Goal: Task Accomplishment & Management: Manage account settings

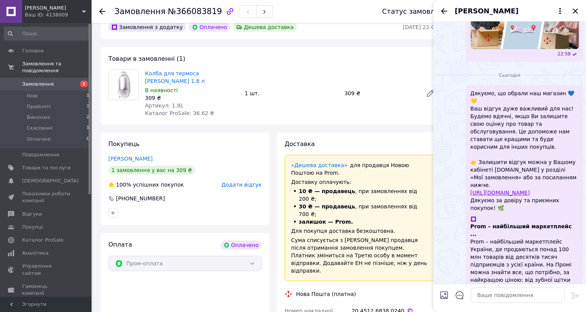
scroll to position [290, 0]
click at [58, 78] on link "Замовлення 1" at bounding box center [47, 84] width 94 height 13
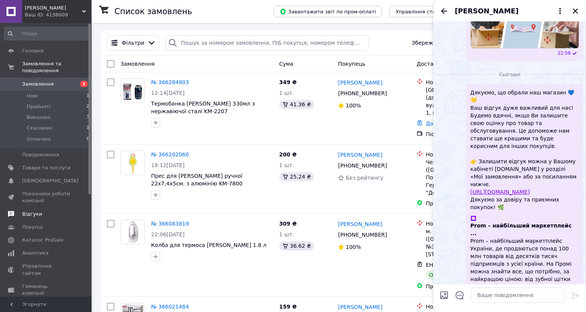
click at [58, 207] on link "Відгуки" at bounding box center [47, 213] width 94 height 13
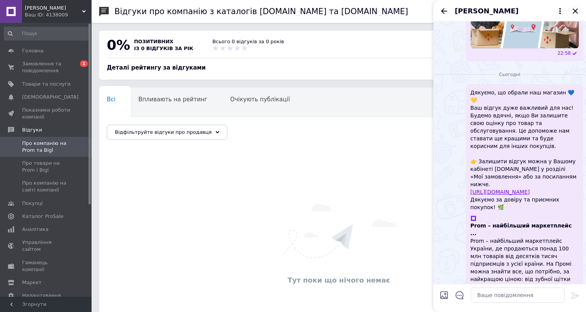
click at [573, 13] on icon "Закрити" at bounding box center [575, 10] width 5 height 5
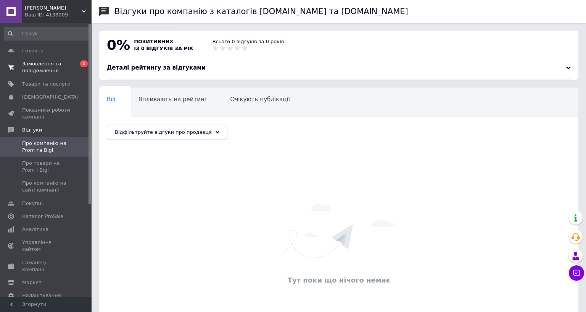
click at [65, 67] on span "Замовлення та повідомлення" at bounding box center [46, 67] width 48 height 14
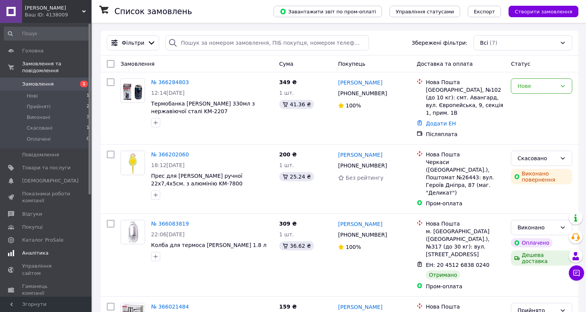
click at [48, 246] on link "Аналітика" at bounding box center [47, 252] width 94 height 13
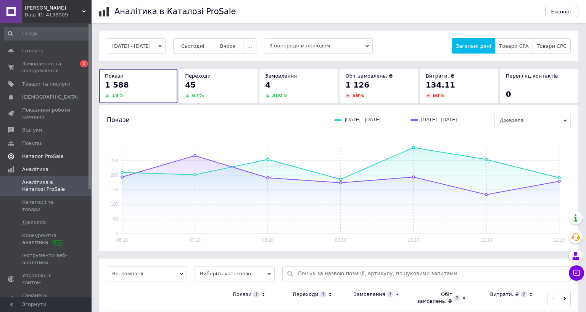
click at [53, 160] on link "Каталог ProSale" at bounding box center [47, 156] width 94 height 13
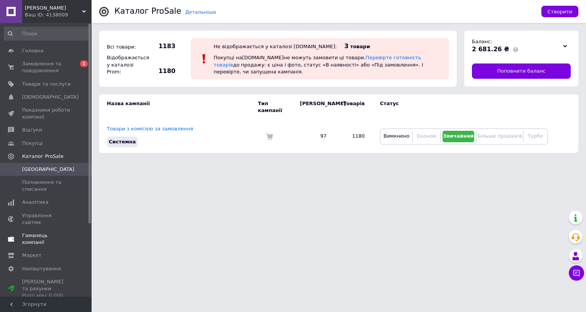
click at [45, 232] on span "Гаманець компанії" at bounding box center [46, 239] width 48 height 14
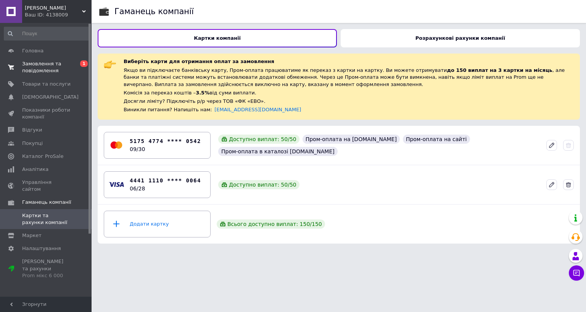
click at [57, 67] on span "Замовлення та повідомлення" at bounding box center [46, 67] width 48 height 14
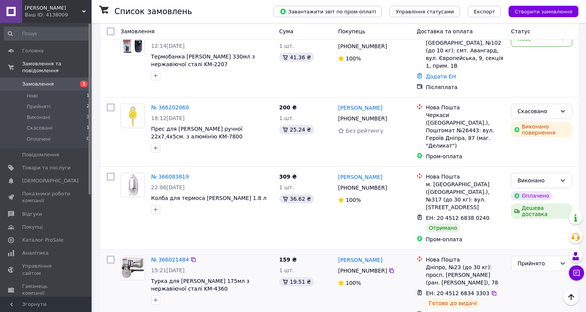
scroll to position [46, 0]
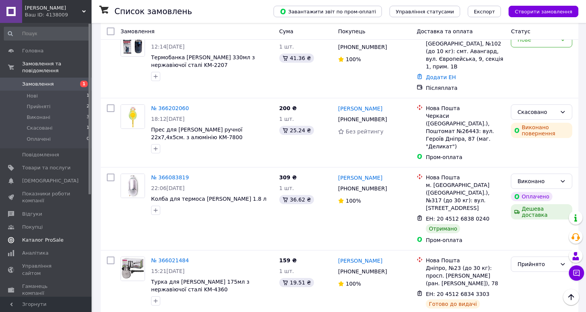
click at [48, 236] on span "Каталог ProSale" at bounding box center [42, 239] width 41 height 7
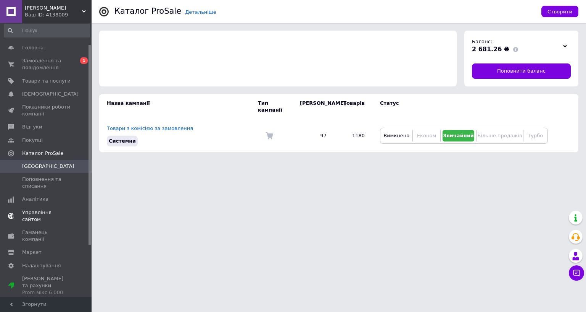
scroll to position [31, 0]
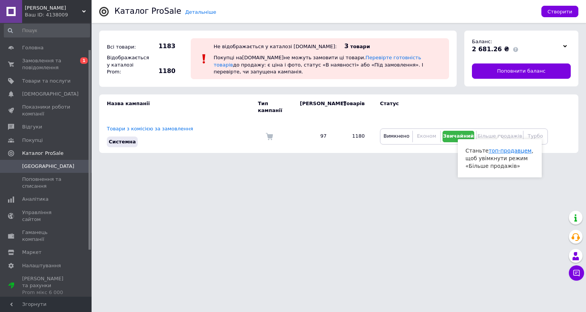
click at [492, 153] on link "топ-продавцем" at bounding box center [510, 150] width 43 height 6
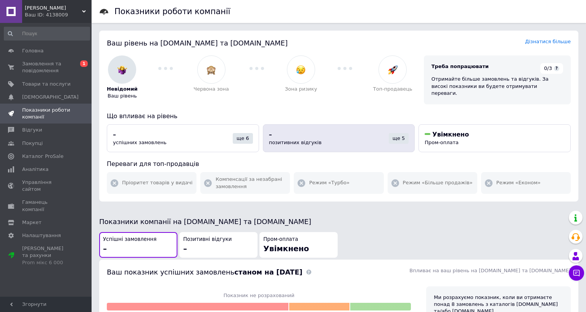
click at [319, 137] on div "– позитивних відгуків" at bounding box center [329, 138] width 120 height 16
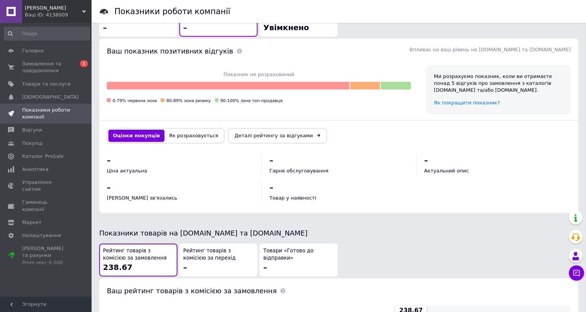
scroll to position [225, 0]
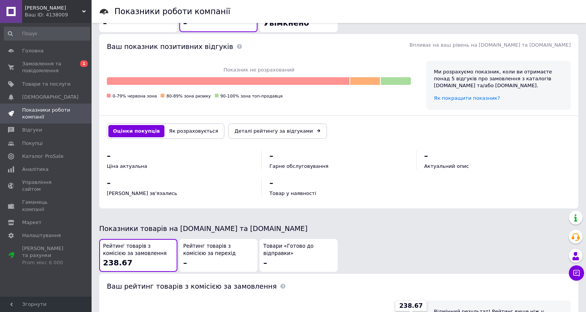
click at [182, 126] on button "Як розраховується" at bounding box center [194, 131] width 58 height 12
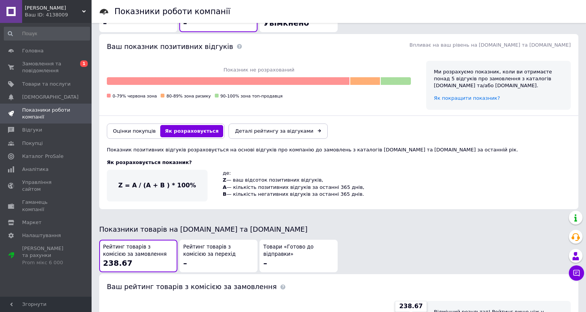
click at [151, 129] on button "Оцінки покупців" at bounding box center [134, 131] width 52 height 12
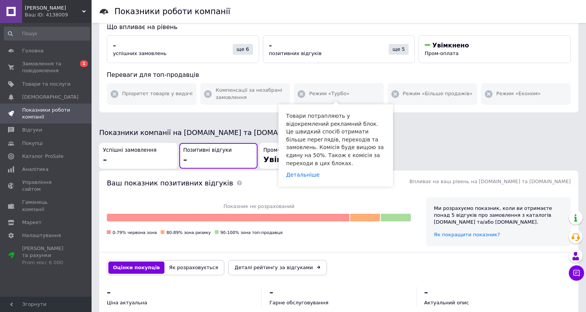
scroll to position [115, 0]
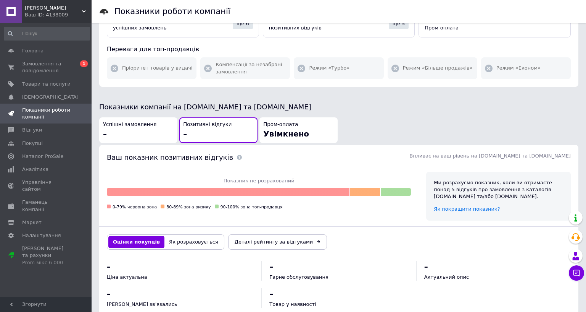
click at [307, 127] on div "Пром-оплата Увімкнено" at bounding box center [298, 130] width 71 height 18
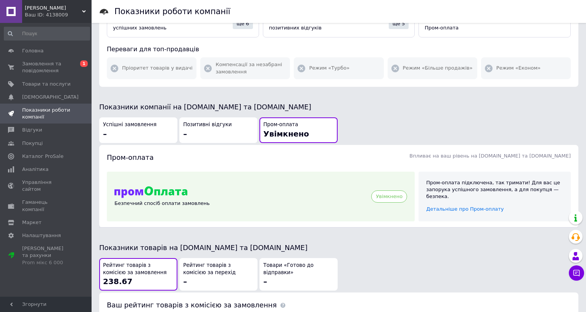
click at [193, 132] on div "Позитивні відгуки –" at bounding box center [218, 130] width 71 height 18
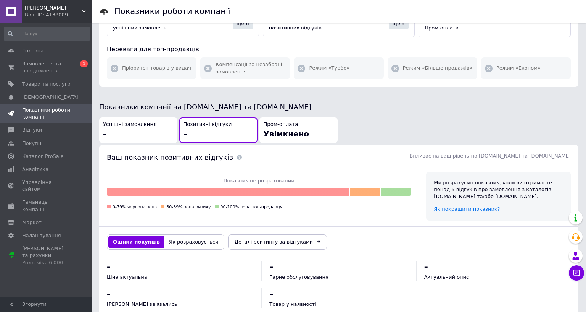
click at [149, 131] on div "Успішні замовлення –" at bounding box center [138, 130] width 71 height 18
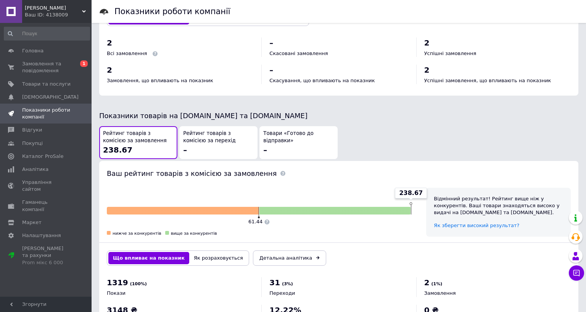
scroll to position [344, 0]
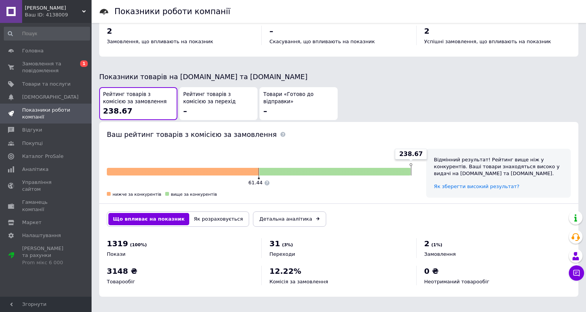
click at [208, 91] on div "Рейтинг товарів з комісією за перехід –" at bounding box center [218, 103] width 71 height 25
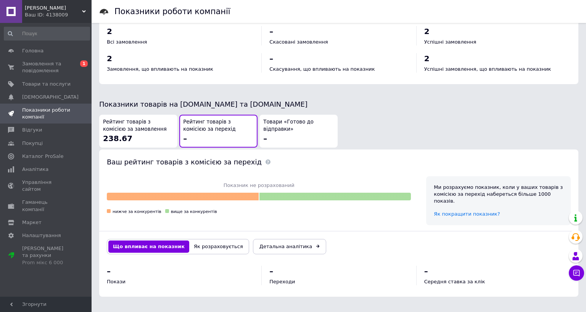
scroll to position [376, 0]
click at [141, 118] on div "Рейтинг товарів з комісією за замовлення 238.67" at bounding box center [138, 130] width 71 height 25
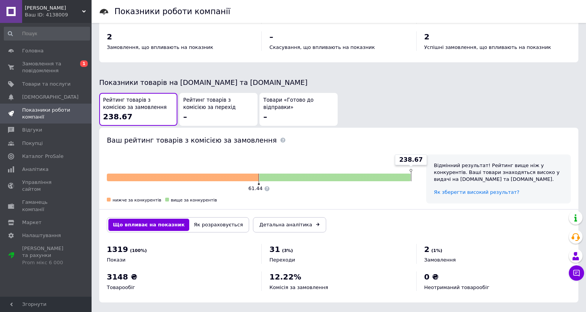
scroll to position [410, 0]
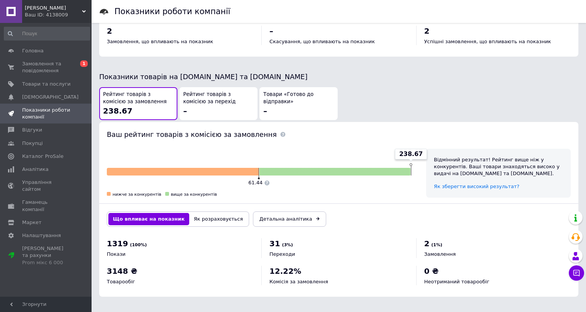
click at [202, 213] on button "Як розраховується" at bounding box center [218, 219] width 58 height 12
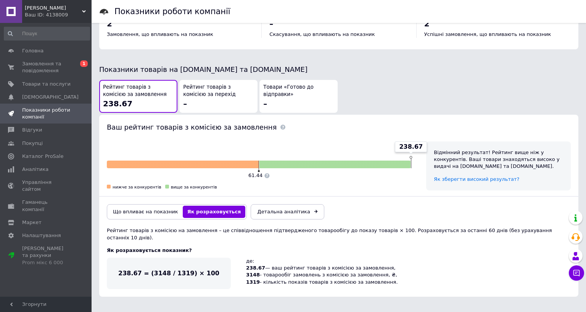
click at [158, 204] on div "Що впливає на показник Як розраховується" at bounding box center [177, 211] width 140 height 15
click at [158, 205] on button "Що впливає на показник" at bounding box center [145, 211] width 74 height 12
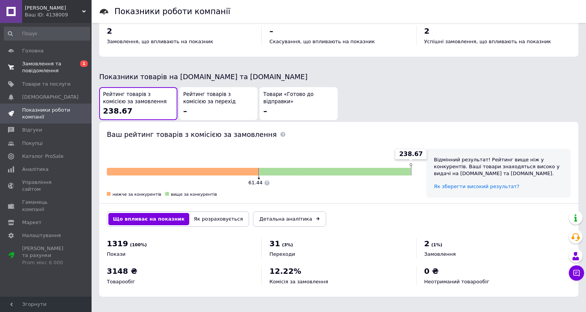
click at [42, 69] on span "Замовлення та повідомлення" at bounding box center [46, 67] width 48 height 14
